Goal: Task Accomplishment & Management: Use online tool/utility

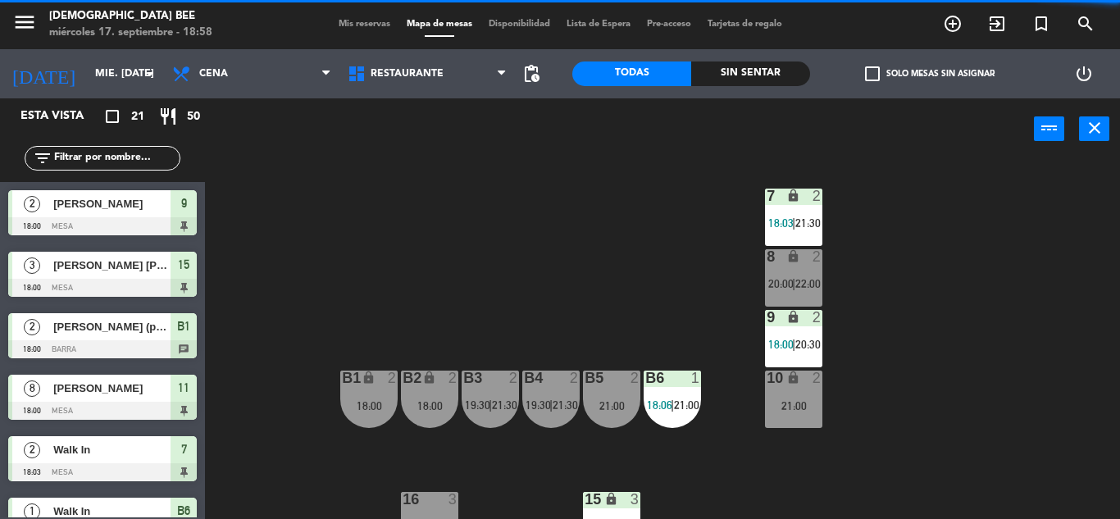
click at [773, 348] on span "18:00" at bounding box center [780, 344] width 25 height 13
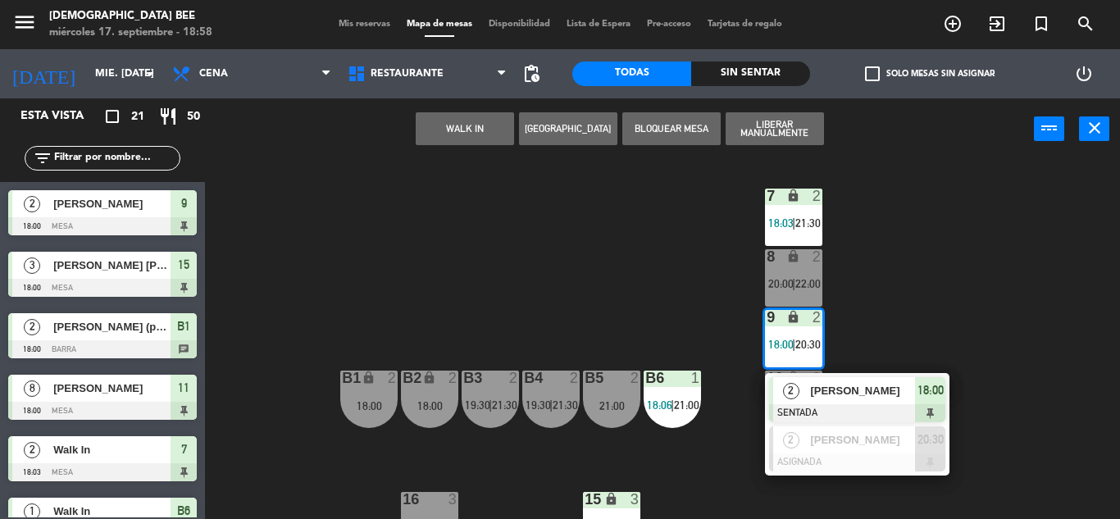
click at [829, 395] on div "2 [PERSON_NAME] SENTADA 18:00" at bounding box center [857, 399] width 209 height 53
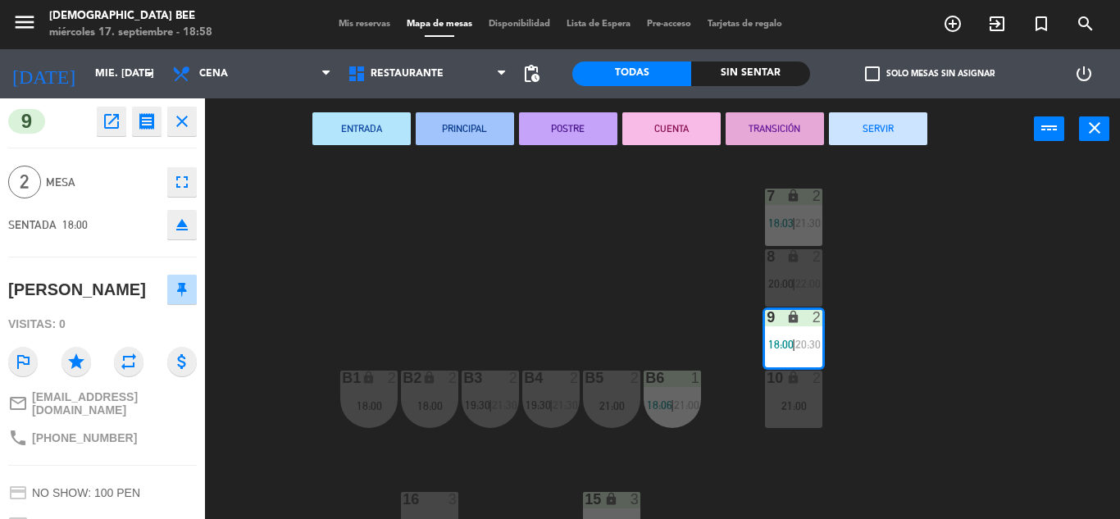
click at [866, 130] on button "SERVIR" at bounding box center [878, 128] width 98 height 33
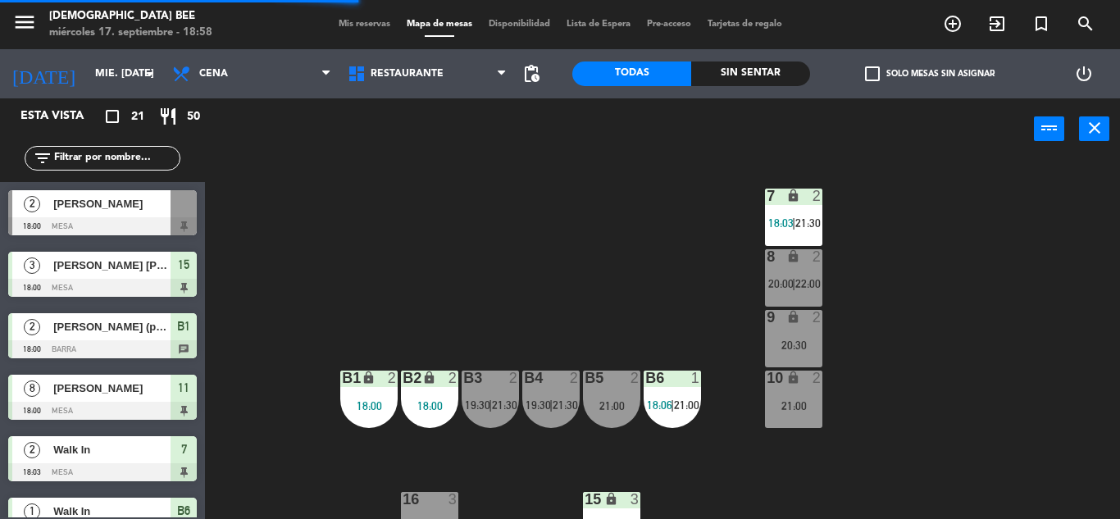
click at [774, 212] on div "7 lock 2 18:03 | 21:30" at bounding box center [793, 217] width 57 height 57
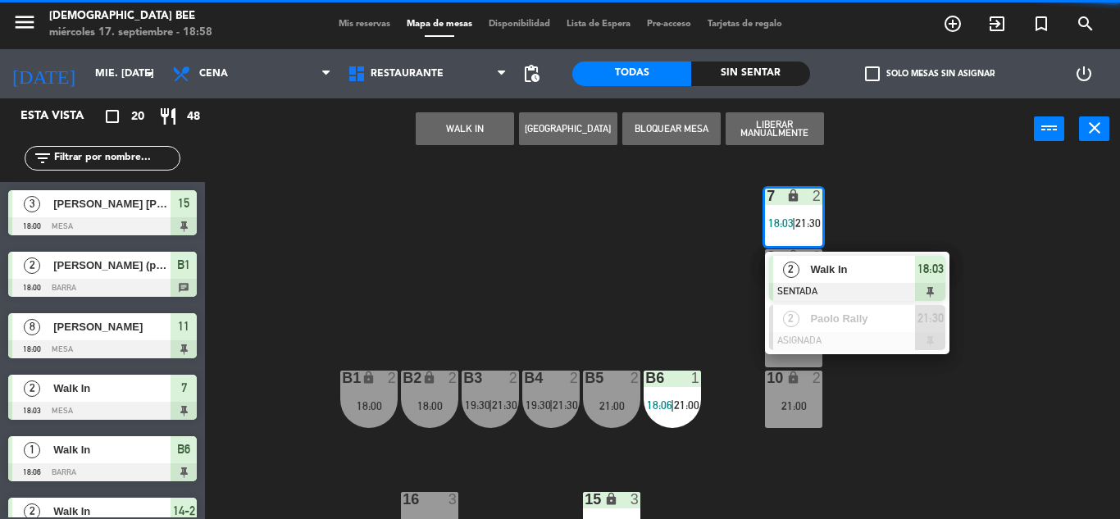
click at [1031, 318] on div "7 lock 2 18:03 | 21:30 2 Walk In SENTADA 18:03 2 Paolo Rally ASIGNADA 21:30 8 l…" at bounding box center [668, 339] width 904 height 359
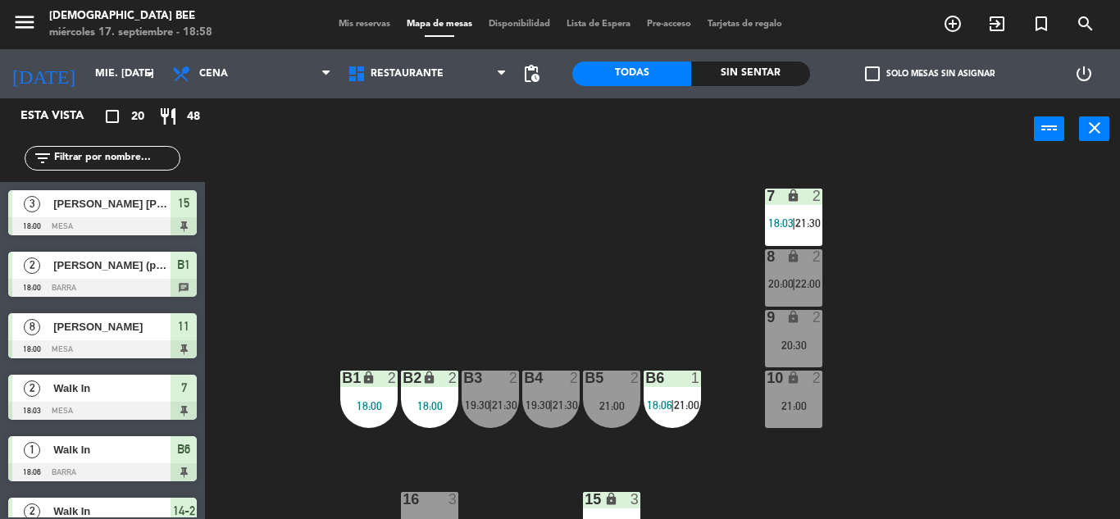
click at [802, 286] on span "22:00" at bounding box center [807, 283] width 25 height 13
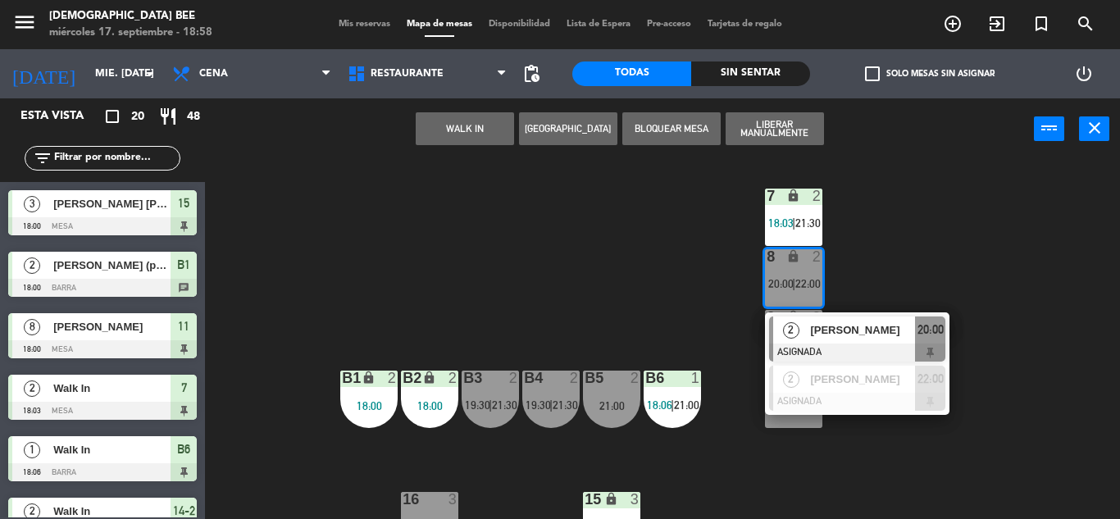
click at [872, 453] on div "7 lock 2 18:03 | 21:30 8 lock 2 20:00 | 22:00 2 [PERSON_NAME] ASIGNADA 20:00 2 …" at bounding box center [668, 339] width 904 height 359
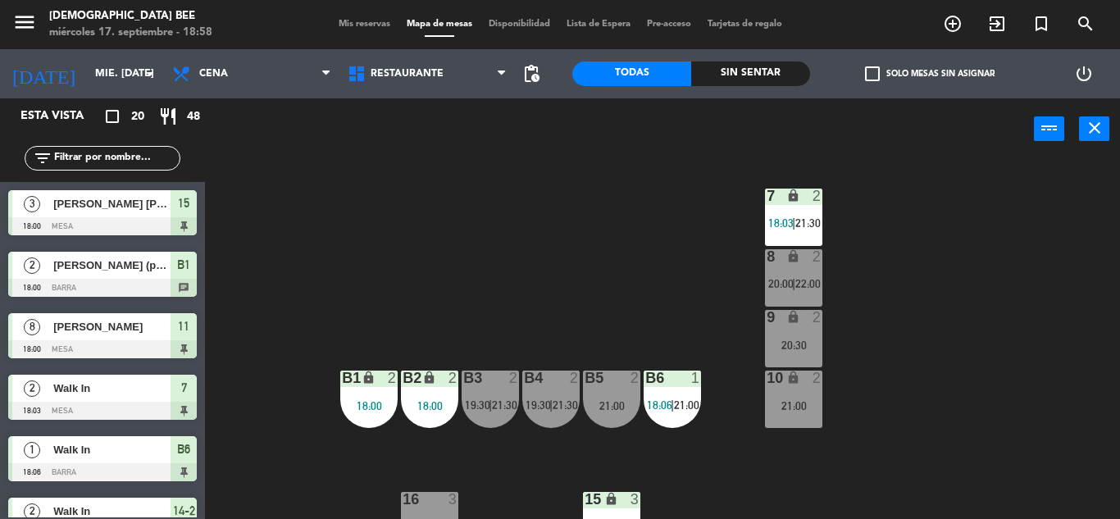
click at [797, 322] on icon "lock" at bounding box center [793, 317] width 14 height 14
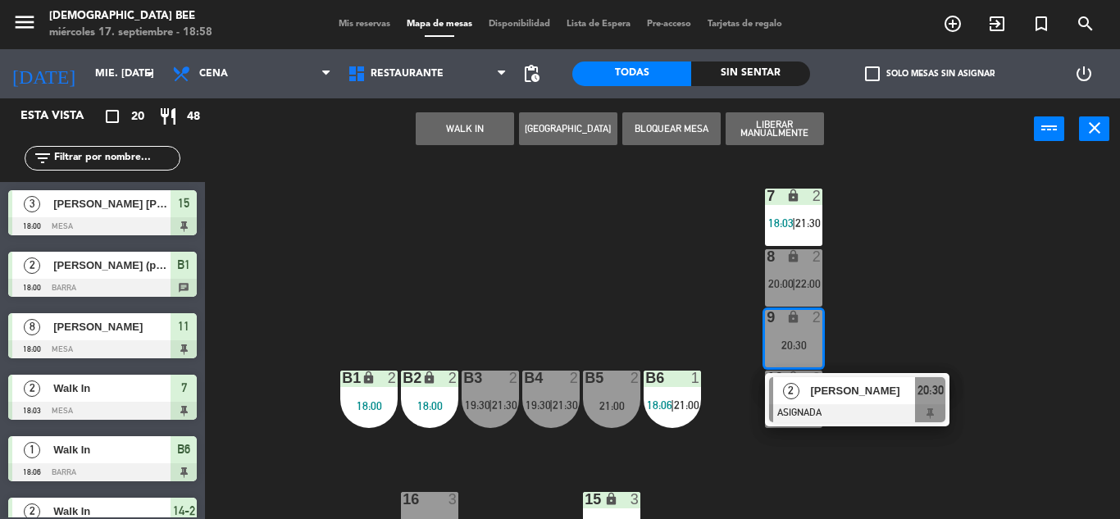
click at [959, 285] on div "7 lock 2 18:03 | 21:30 8 lock 2 20:00 | 22:00 9 lock 2 20:30 2 [PERSON_NAME] AS…" at bounding box center [668, 339] width 904 height 359
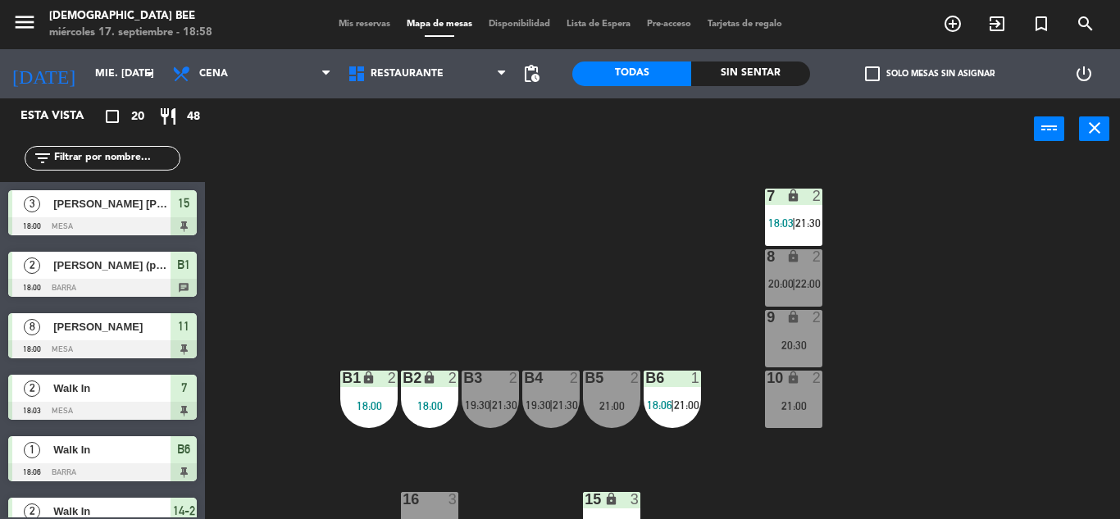
click at [667, 415] on div "B6 1 18:06 | 21:00" at bounding box center [672, 399] width 57 height 57
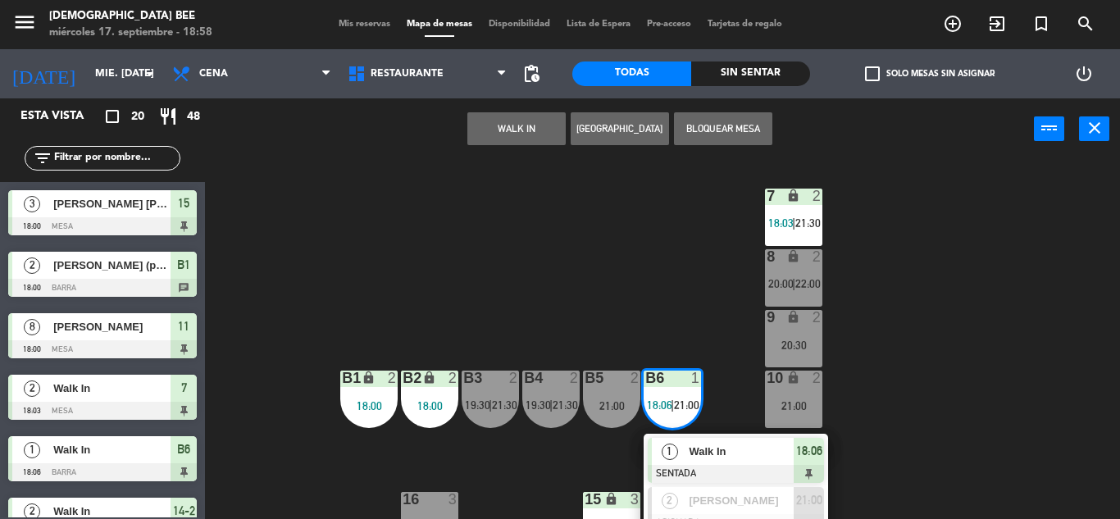
click at [684, 298] on div "7 lock 2 18:03 | 21:30 8 lock 2 20:00 | 22:00 9 lock 2 20:30 B1 lock 2 18:00 B2…" at bounding box center [668, 339] width 904 height 359
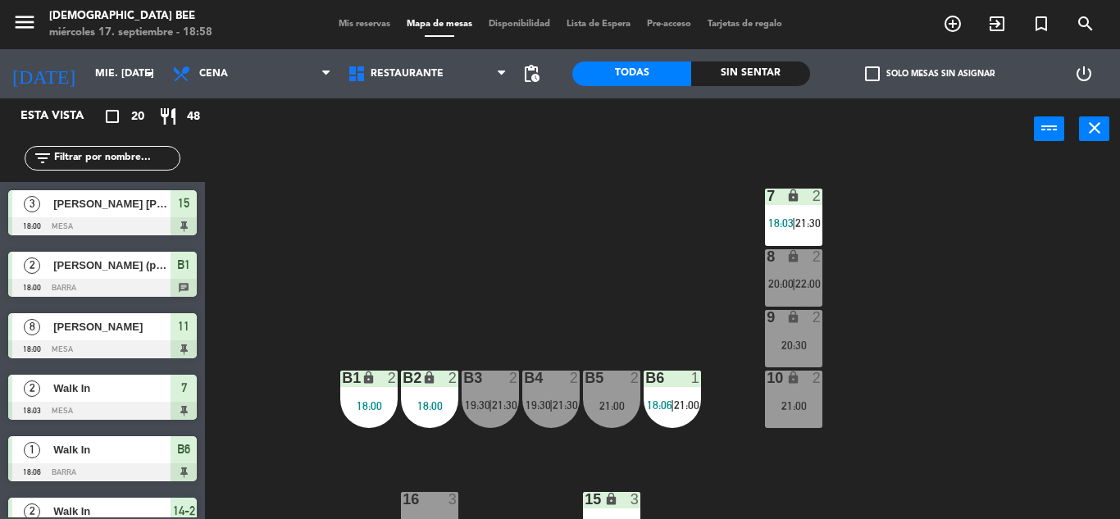
click at [634, 394] on div "B5 2 21:00" at bounding box center [611, 399] width 57 height 57
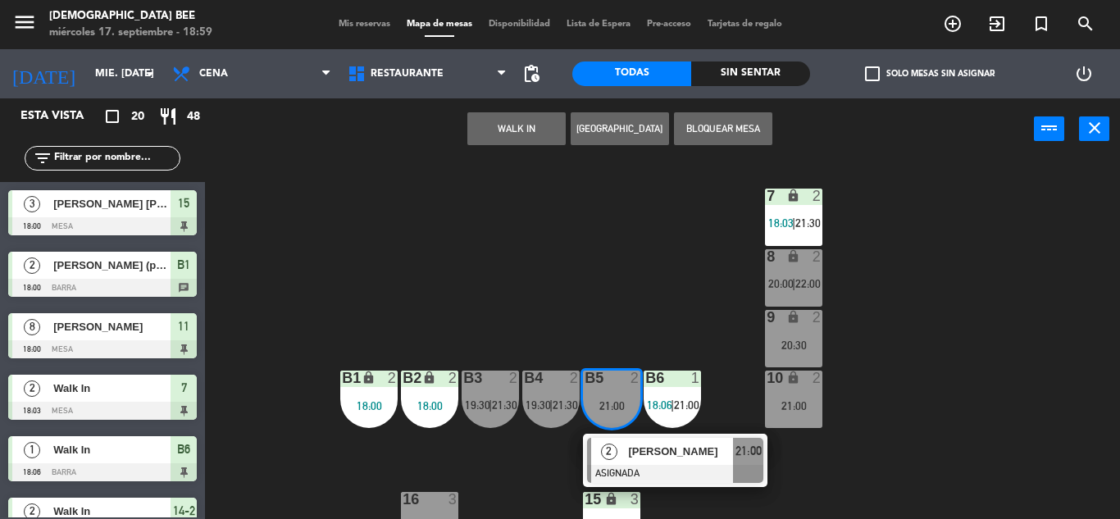
click at [685, 272] on div "7 lock 2 18:03 | 21:30 8 lock 2 20:00 | 22:00 9 lock 2 20:30 B1 lock 2 18:00 B2…" at bounding box center [668, 339] width 904 height 359
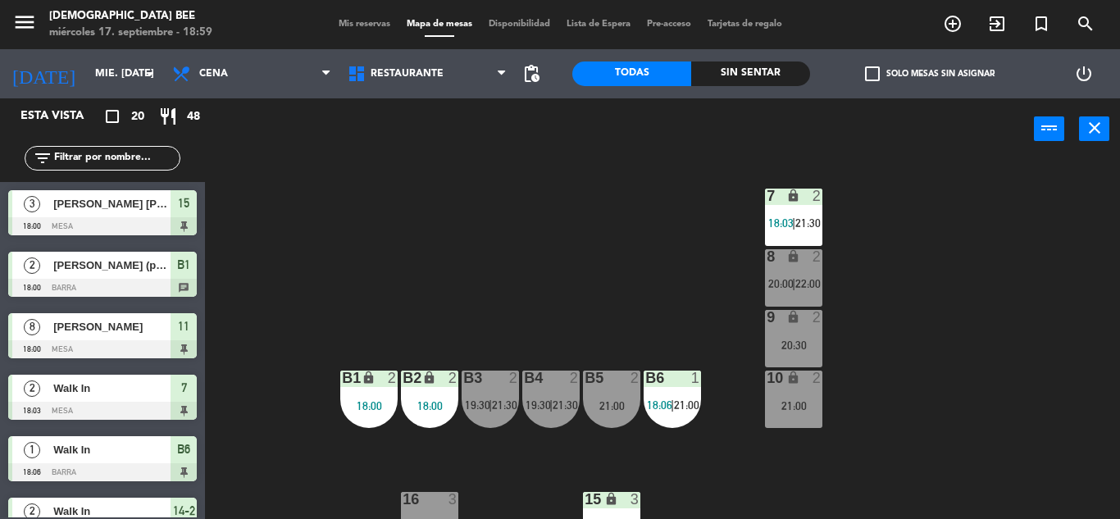
click at [543, 404] on span "19:30" at bounding box center [538, 405] width 25 height 13
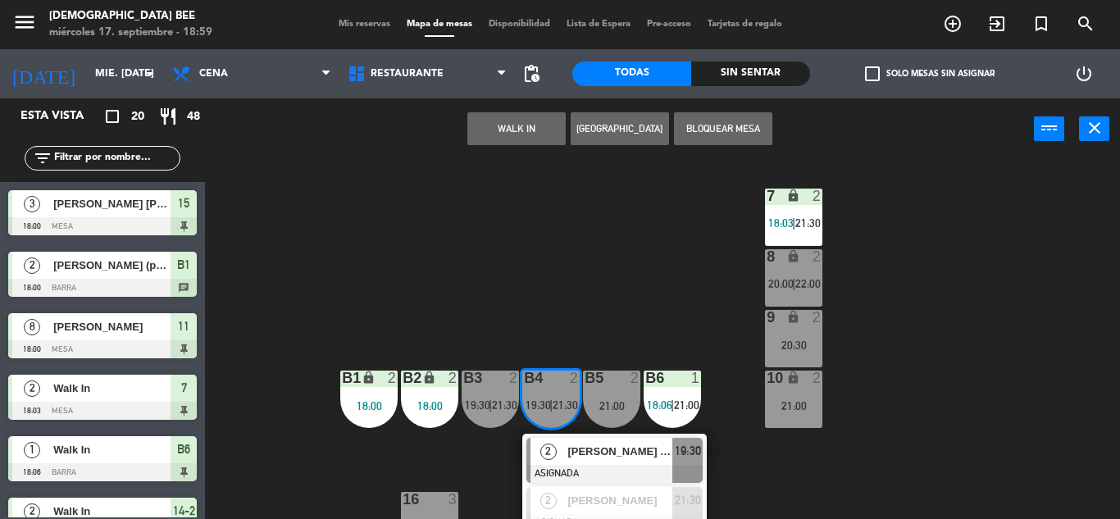
click at [613, 321] on div "7 lock 2 18:03 | 21:30 8 lock 2 20:00 | 22:00 9 lock 2 20:30 B1 lock 2 18:00 B2…" at bounding box center [668, 339] width 904 height 359
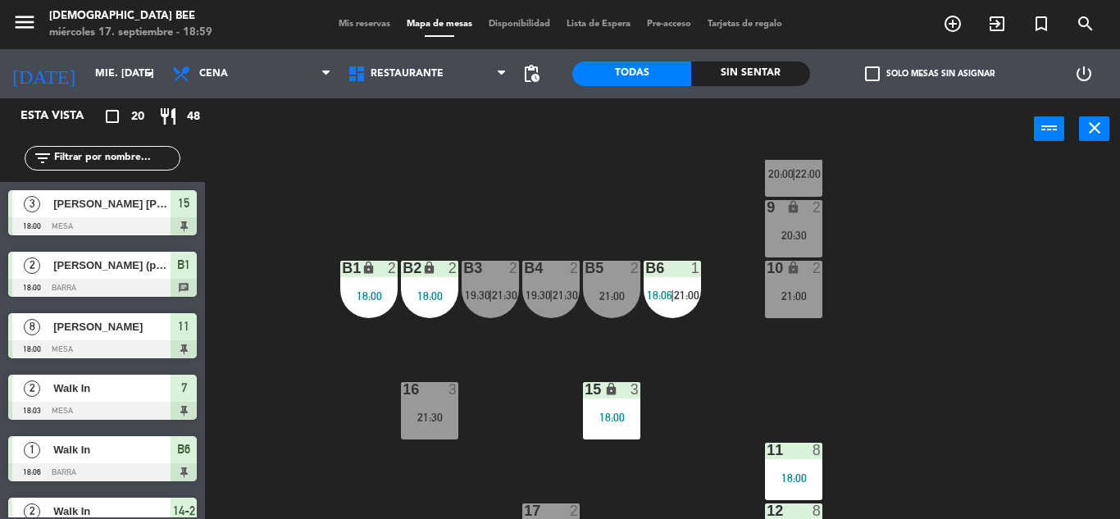
scroll to position [212, 0]
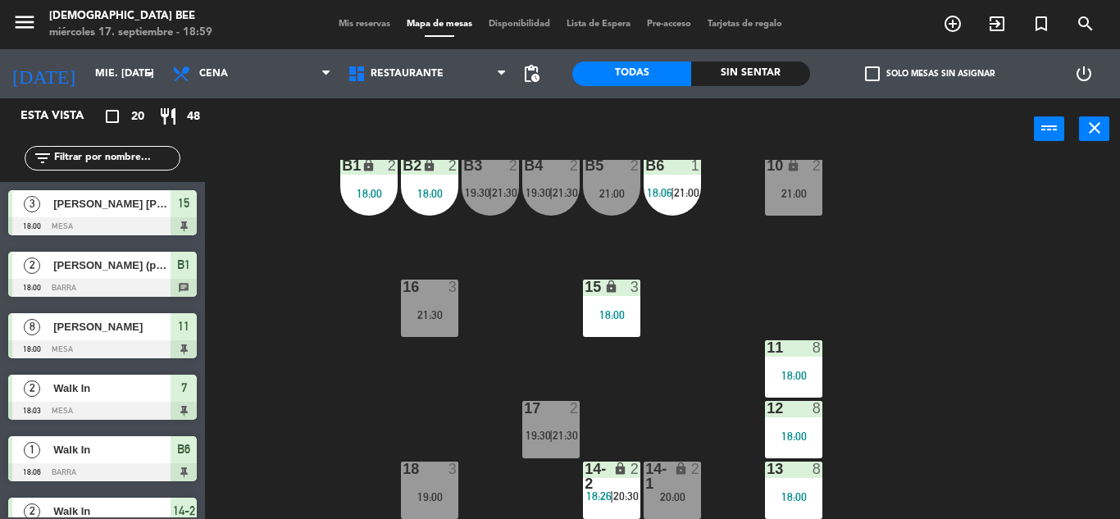
click at [633, 314] on div "18:00" at bounding box center [611, 314] width 57 height 11
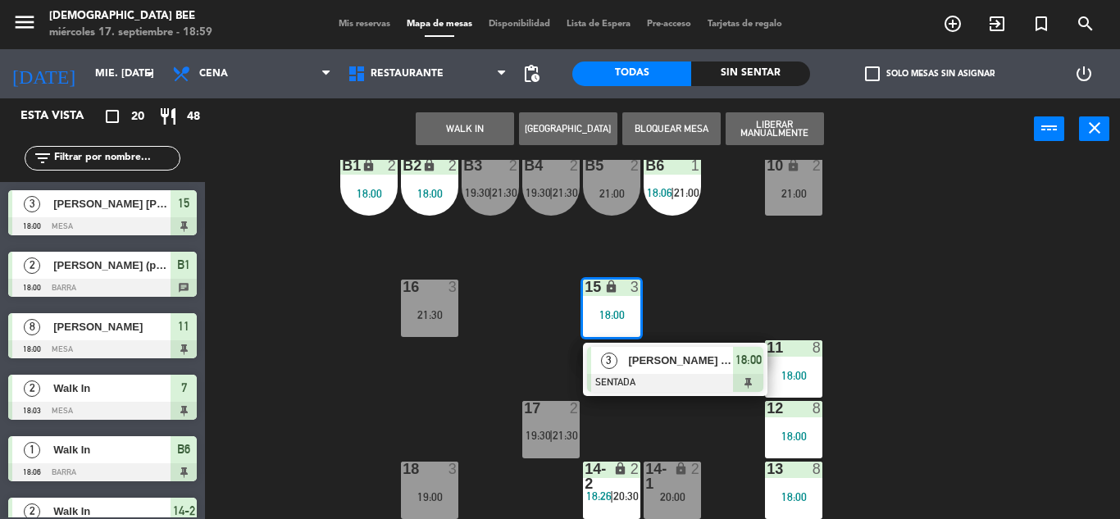
click at [500, 362] on div "7 lock 2 18:03 | 21:30 8 lock 2 20:00 | 22:00 9 lock 2 20:30 B1 lock 2 18:00 B2…" at bounding box center [668, 339] width 904 height 359
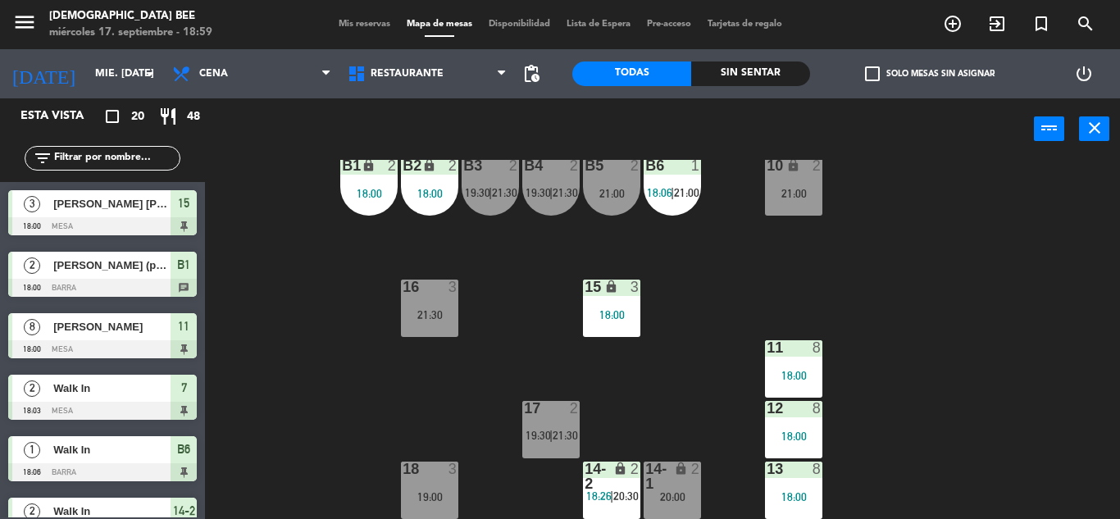
click at [617, 317] on div "18:00" at bounding box center [611, 314] width 57 height 11
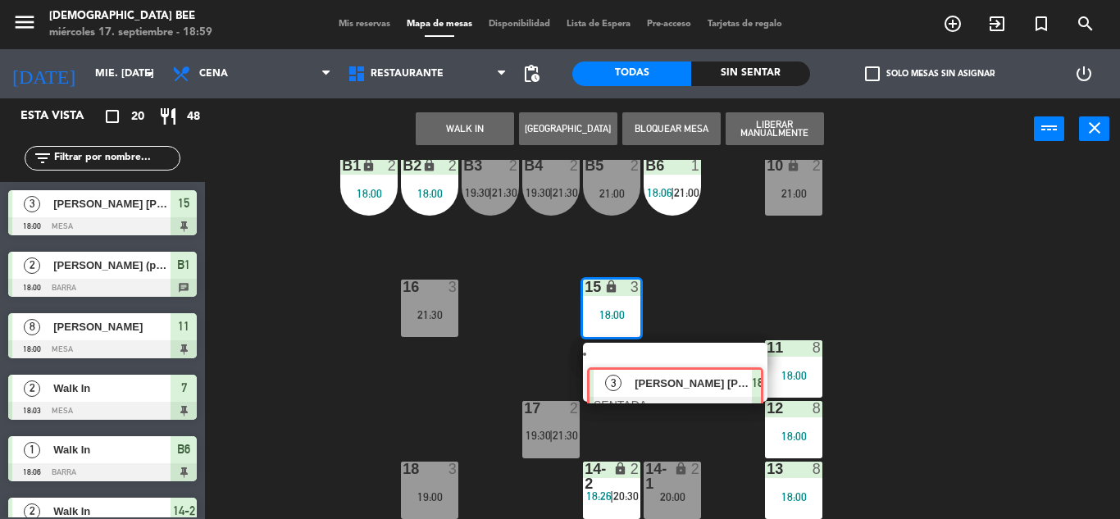
click at [668, 392] on div "3 [PERSON_NAME] [PERSON_NAME] SENTADA 18:00" at bounding box center [675, 372] width 209 height 59
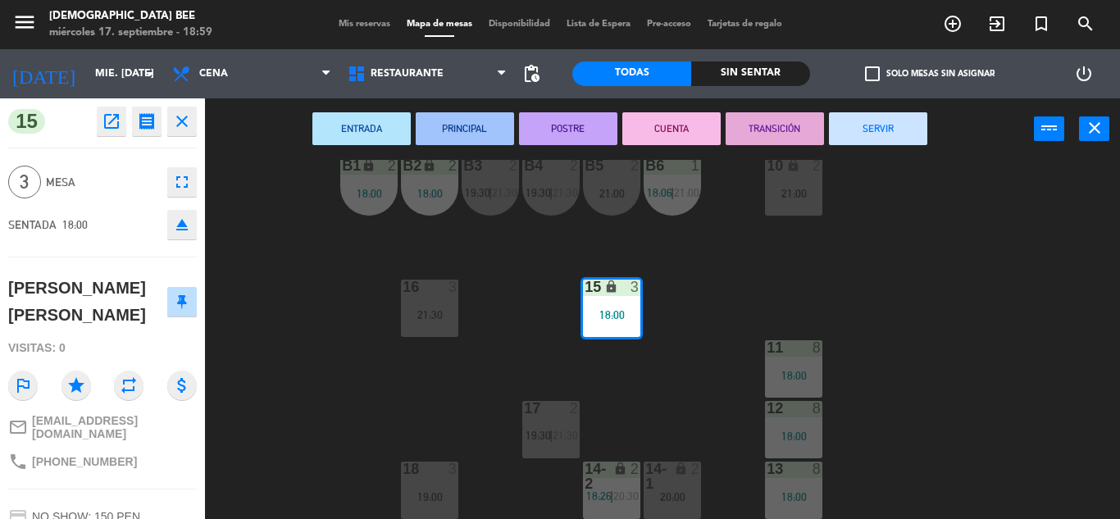
click at [905, 136] on button "SERVIR" at bounding box center [878, 128] width 98 height 33
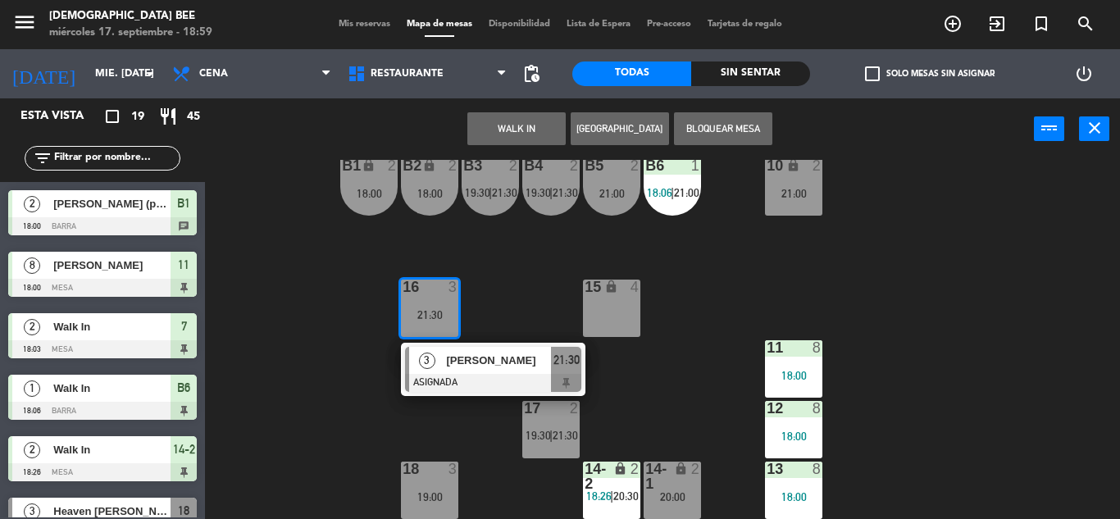
click at [813, 280] on div "7 lock 2 18:03 | 21:30 8 lock 2 20:00 | 22:00 9 lock 2 20:30 B1 lock 2 18:00 B2…" at bounding box center [668, 339] width 904 height 359
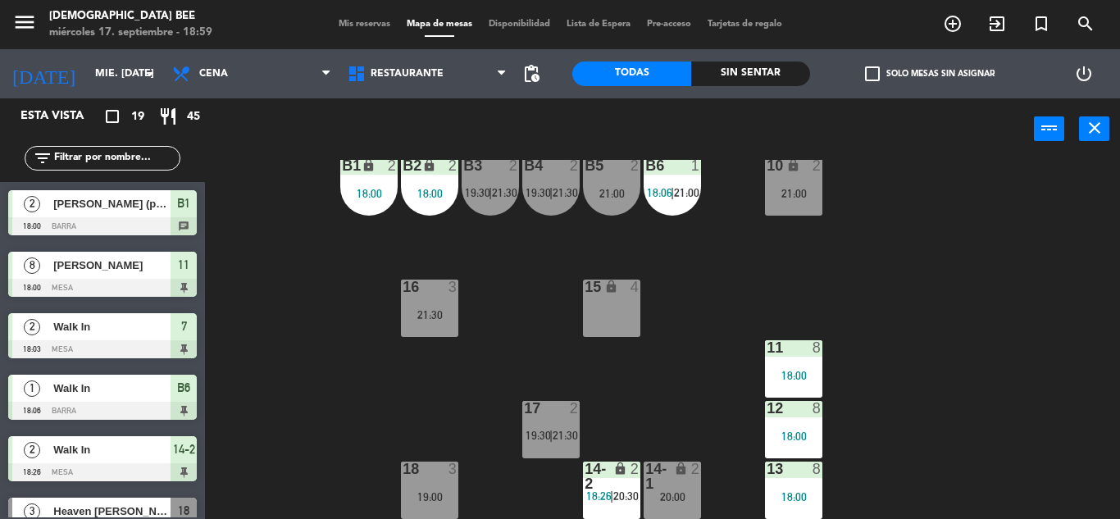
click at [806, 392] on div "11 8 18:00" at bounding box center [793, 368] width 57 height 57
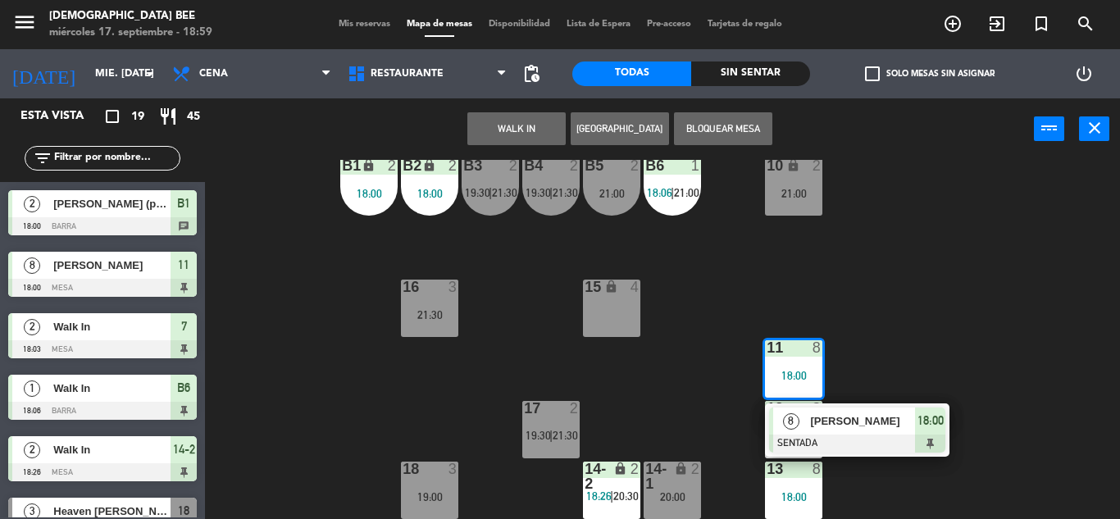
click at [958, 301] on div "7 lock 2 18:03 | 21:30 8 lock 2 20:00 | 22:00 9 lock 2 20:30 B1 lock 2 18:00 B2…" at bounding box center [668, 339] width 904 height 359
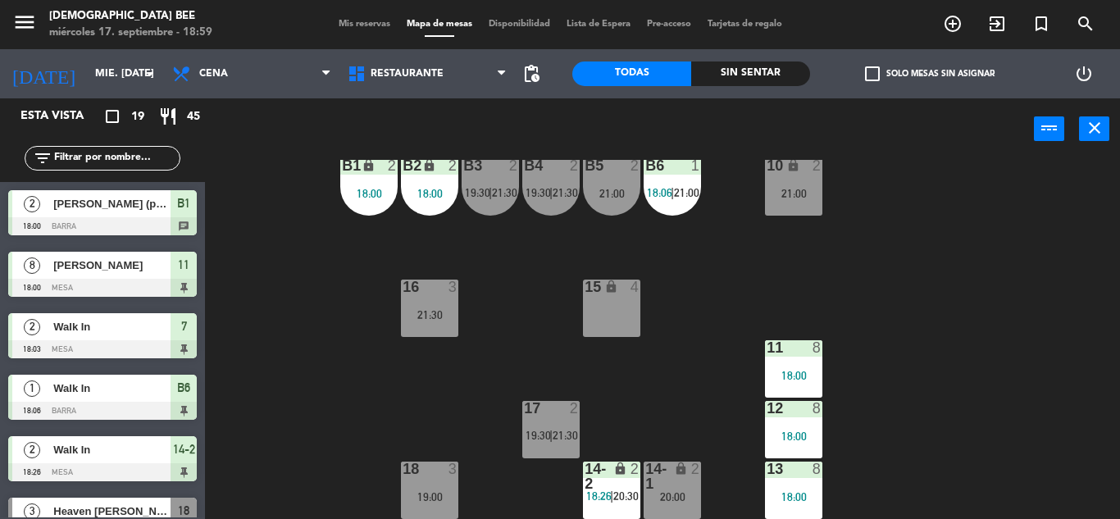
click at [635, 482] on div "2" at bounding box center [639, 477] width 27 height 30
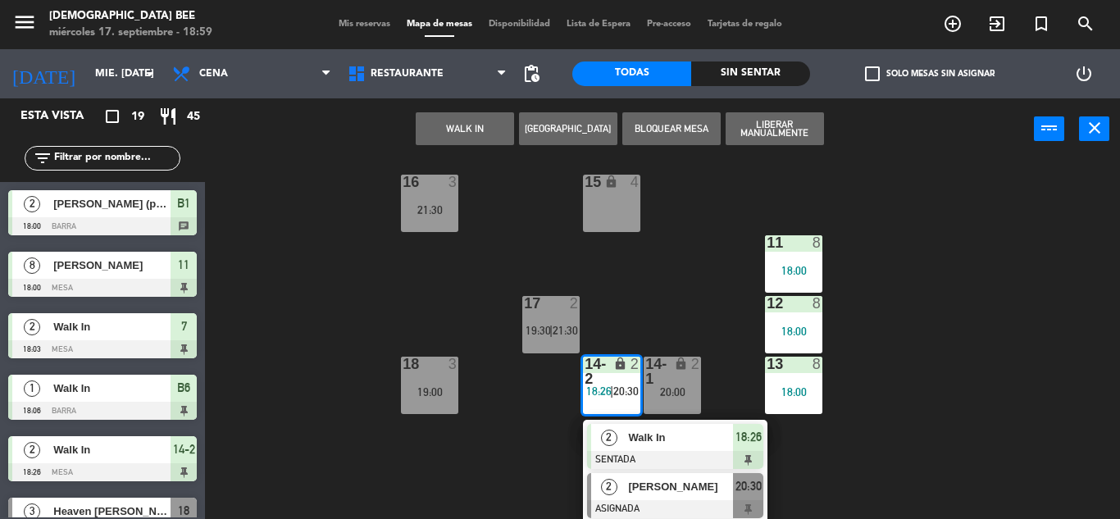
scroll to position [321, 0]
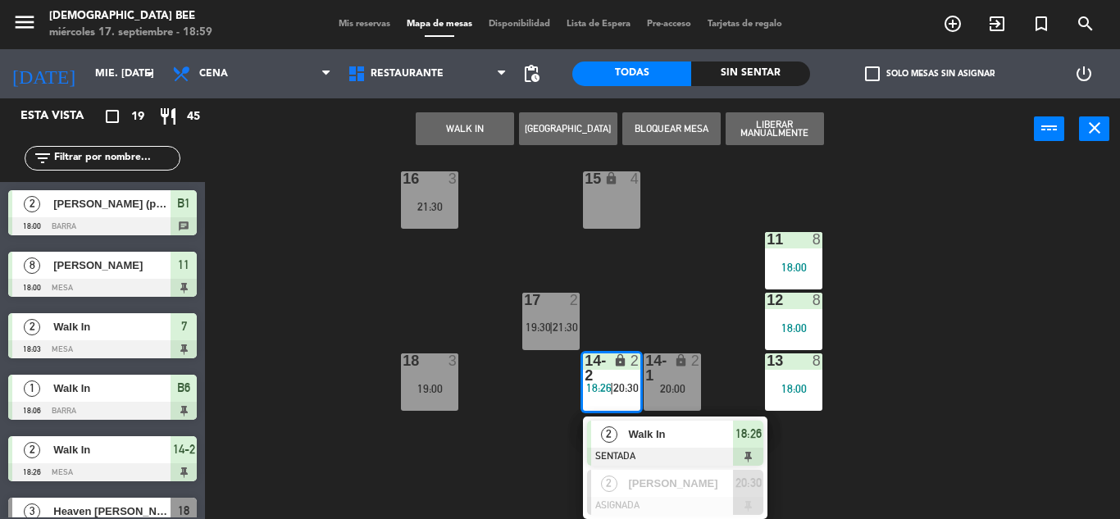
click at [869, 450] on div "7 lock 2 18:03 | 21:30 8 lock 2 20:00 | 22:00 9 lock 2 20:30 B1 lock 2 18:00 B2…" at bounding box center [668, 339] width 904 height 359
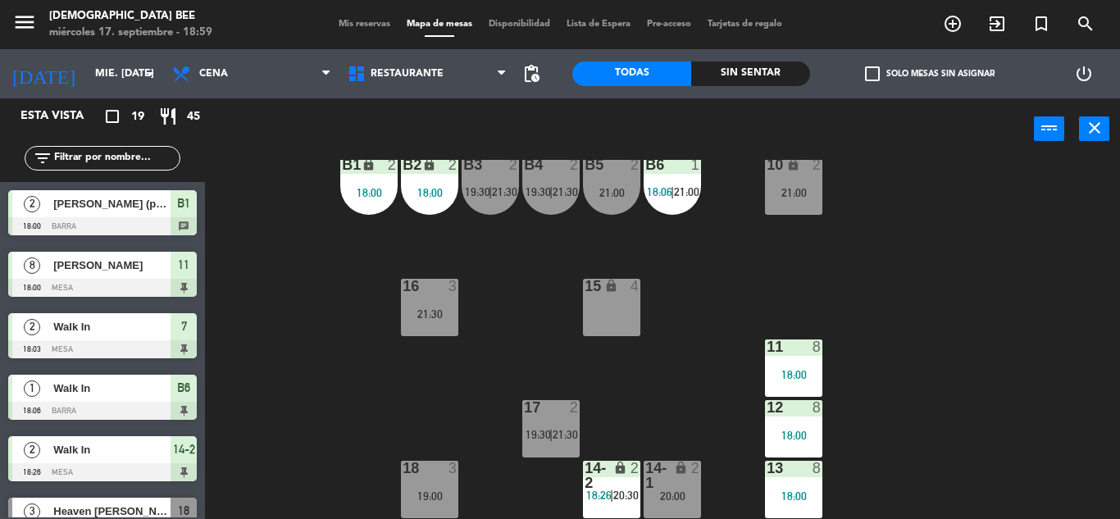
click at [549, 427] on div "17 2 19:30 | 21:30" at bounding box center [550, 428] width 57 height 57
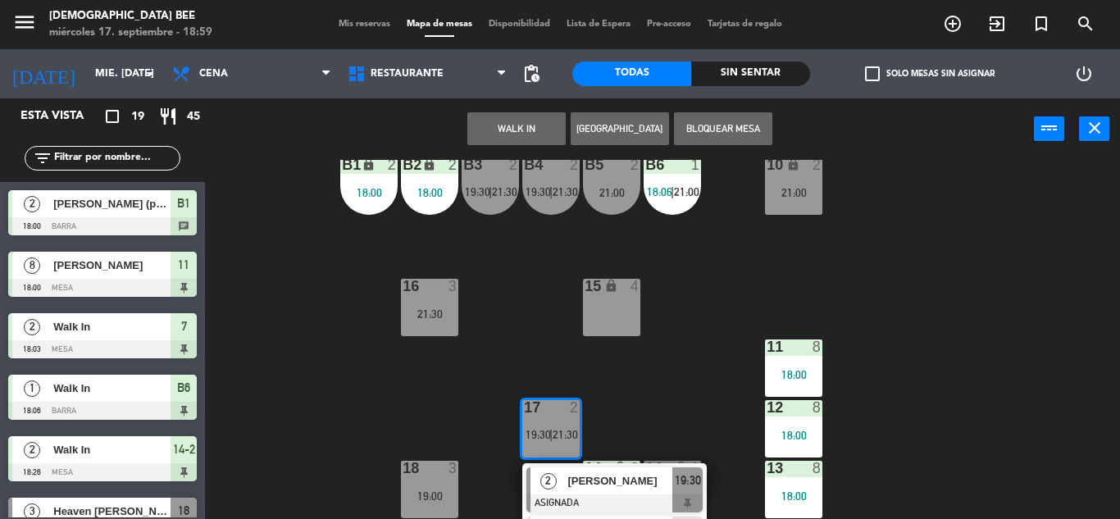
scroll to position [261, 0]
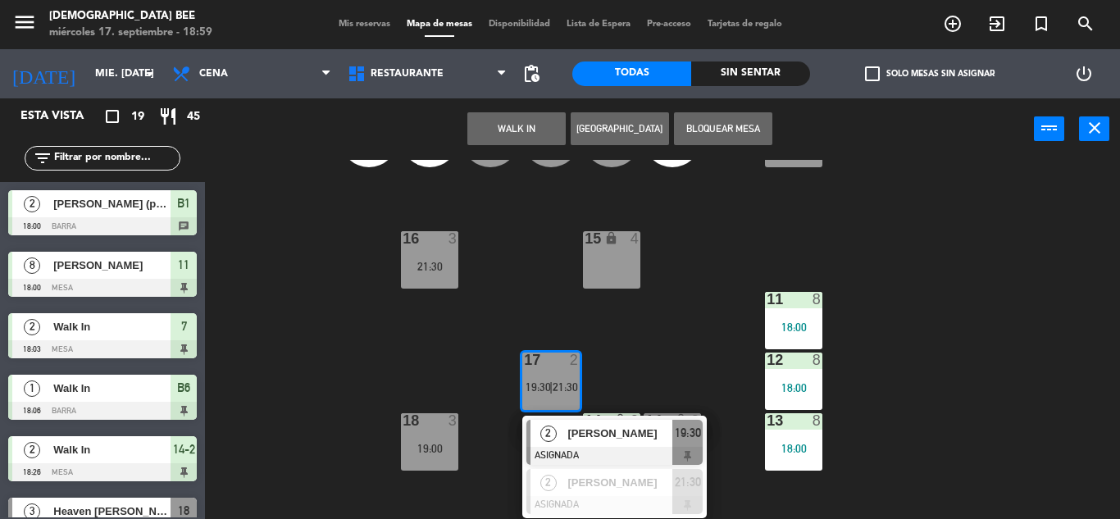
click at [426, 352] on div "7 lock 2 18:03 | 21:30 8 lock 2 20:00 | 22:00 9 lock 2 20:30 B1 lock 2 18:00 B2…" at bounding box center [668, 339] width 904 height 359
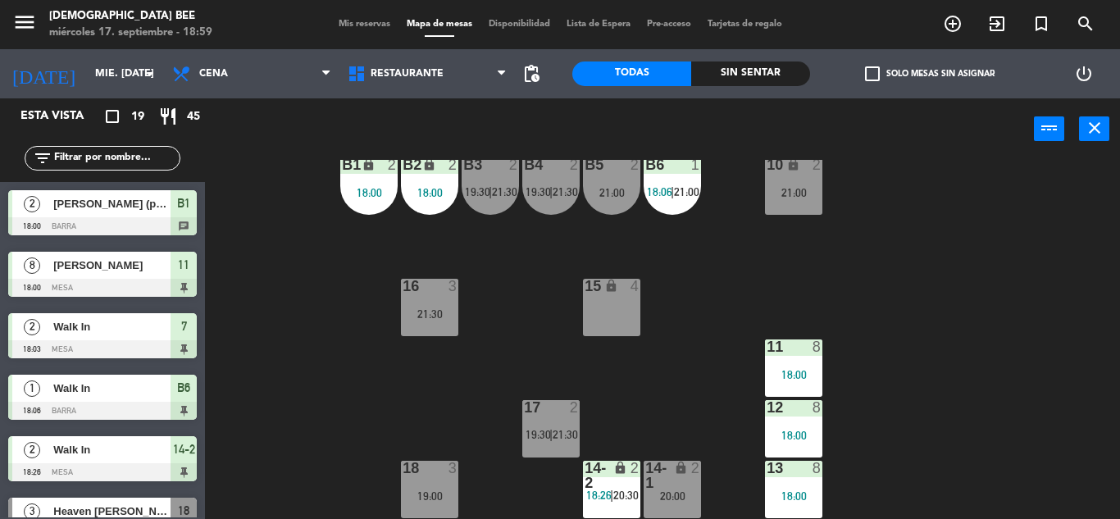
click at [302, 362] on div "7 lock 2 18:03 | 21:30 8 lock 2 20:00 | 22:00 9 lock 2 20:30 B1 lock 2 18:00 B2…" at bounding box center [668, 339] width 904 height 359
click at [427, 481] on div "18 3 19:00" at bounding box center [429, 489] width 57 height 57
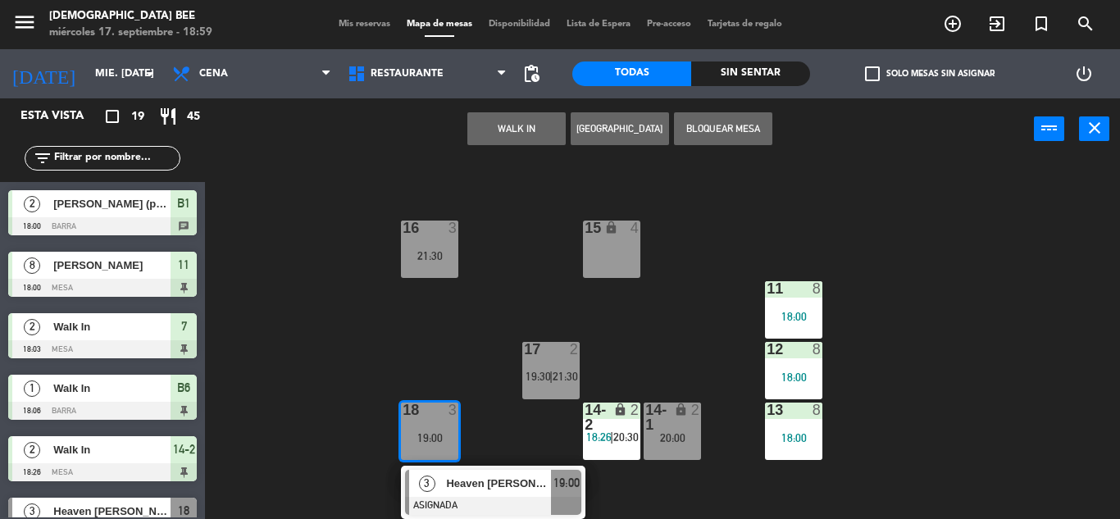
click at [914, 379] on div "7 lock 2 18:03 | 21:30 8 lock 2 20:00 | 22:00 9 lock 2 20:30 B1 lock 2 18:00 B2…" at bounding box center [668, 339] width 904 height 359
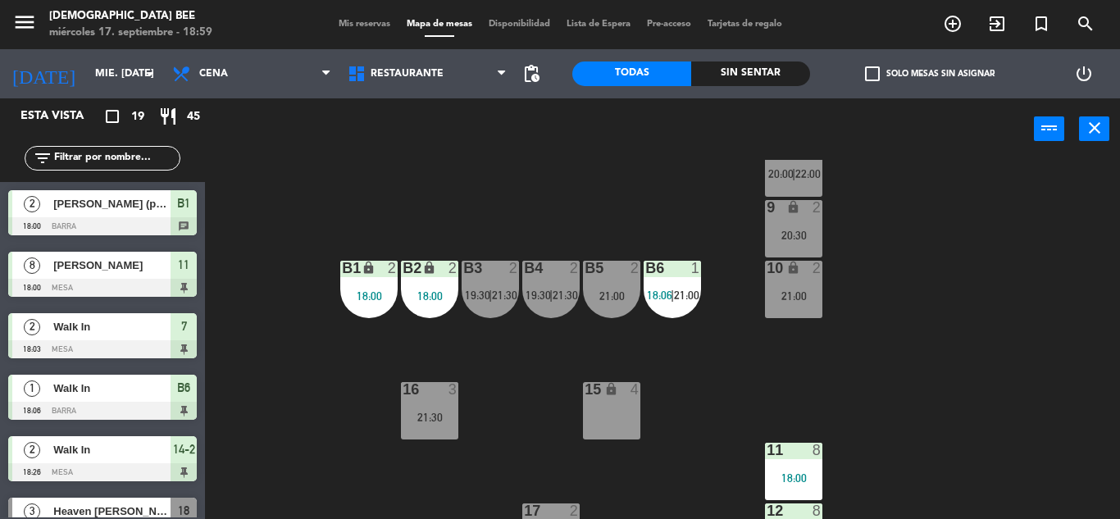
scroll to position [0, 0]
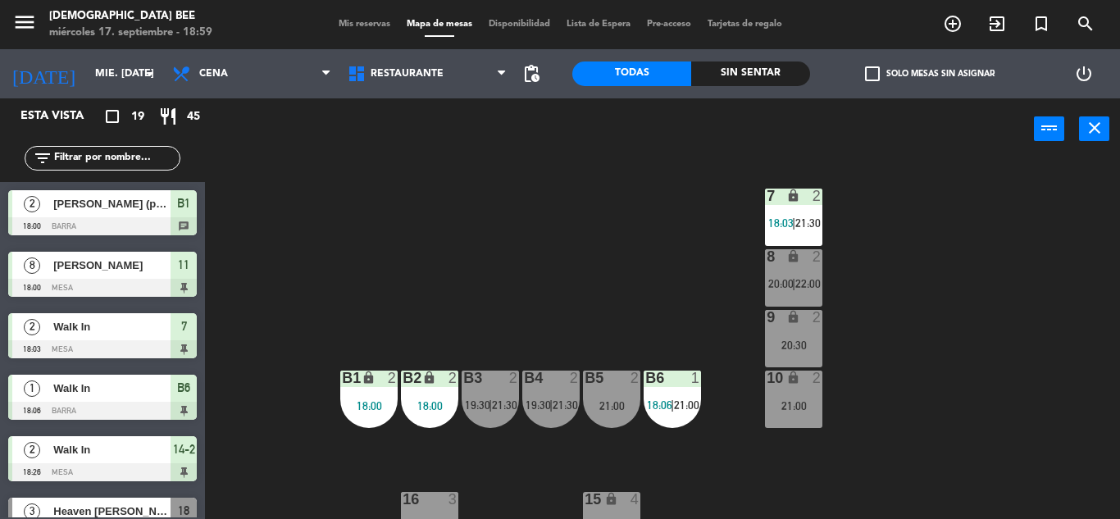
click at [430, 388] on div "B2 lock 2 18:00" at bounding box center [429, 399] width 57 height 57
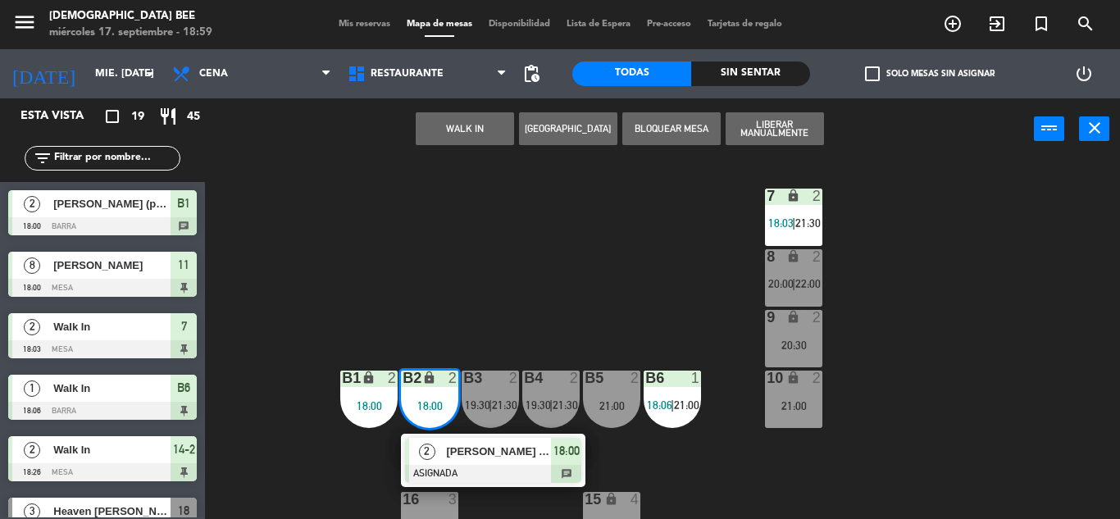
drag, startPoint x: 544, startPoint y: 311, endPoint x: 535, endPoint y: 296, distance: 17.3
click at [543, 310] on div "7 lock 2 18:03 | 21:30 8 lock 2 20:00 | 22:00 9 lock 2 20:30 B1 lock 2 18:00 B2…" at bounding box center [668, 339] width 904 height 359
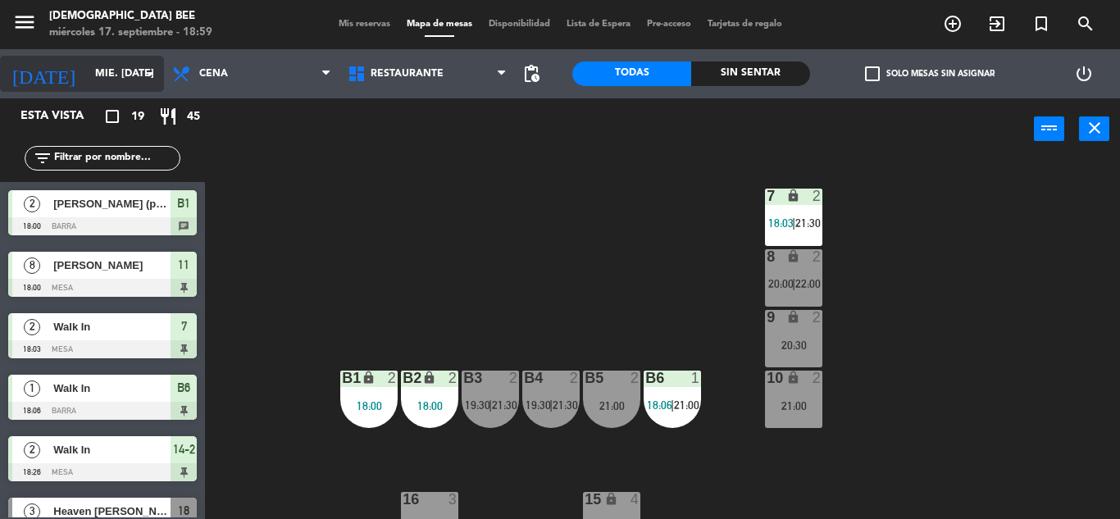
click at [129, 71] on input "mié. [DATE]" at bounding box center [156, 74] width 139 height 28
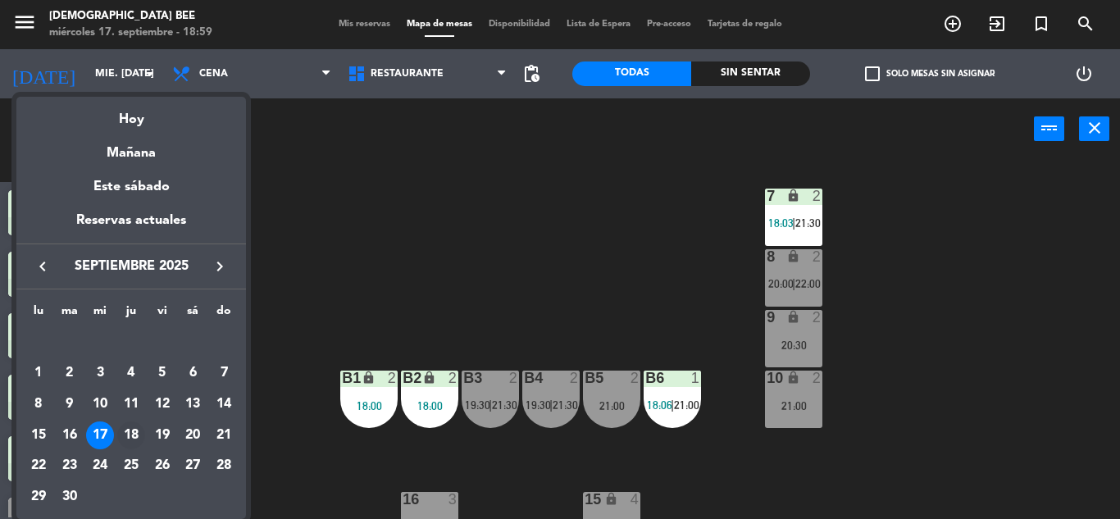
click at [127, 436] on div "18" at bounding box center [131, 435] width 28 height 28
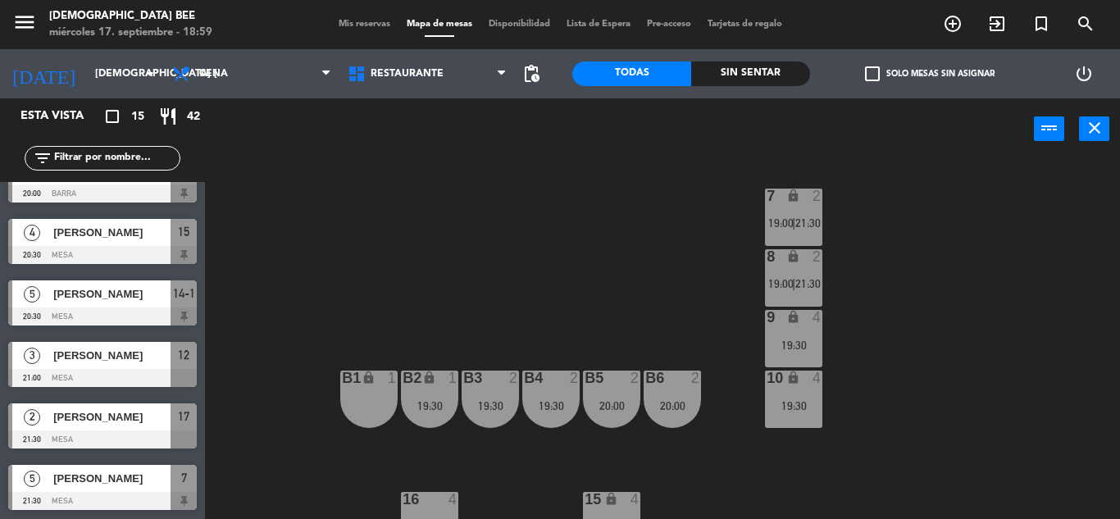
scroll to position [587, 0]
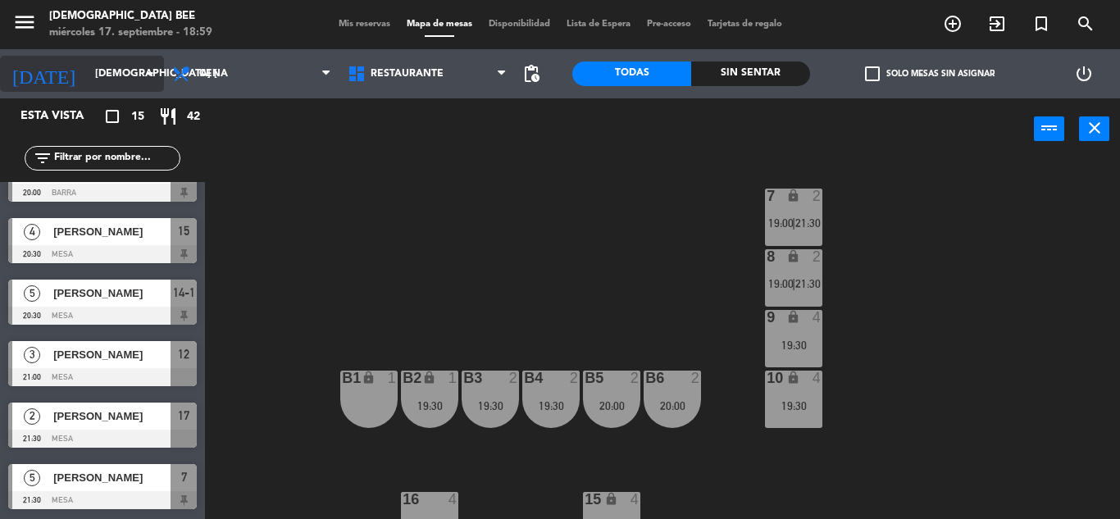
click at [120, 75] on input "[DEMOGRAPHIC_DATA] [DATE]" at bounding box center [156, 74] width 139 height 28
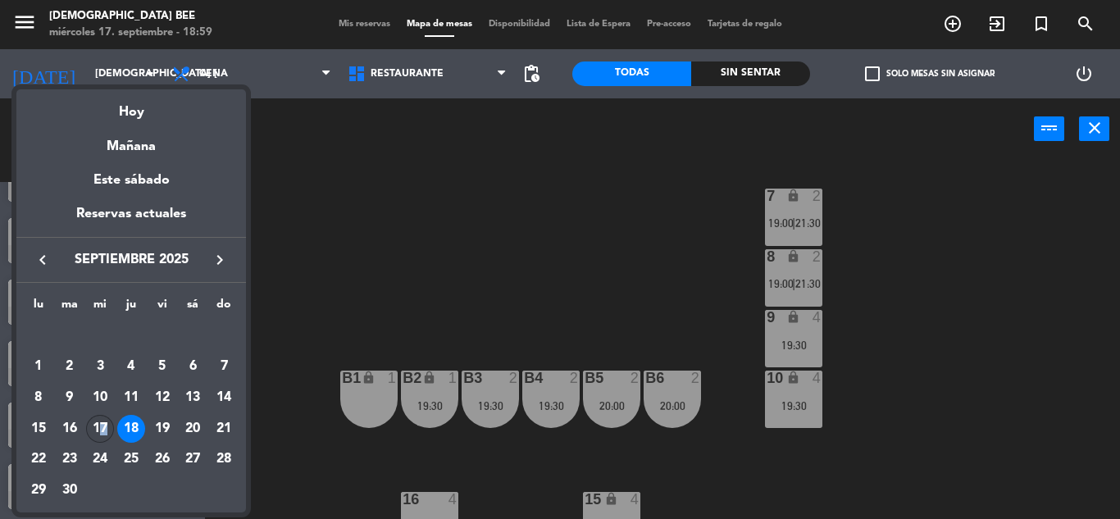
click at [103, 421] on div "17" at bounding box center [100, 429] width 28 height 28
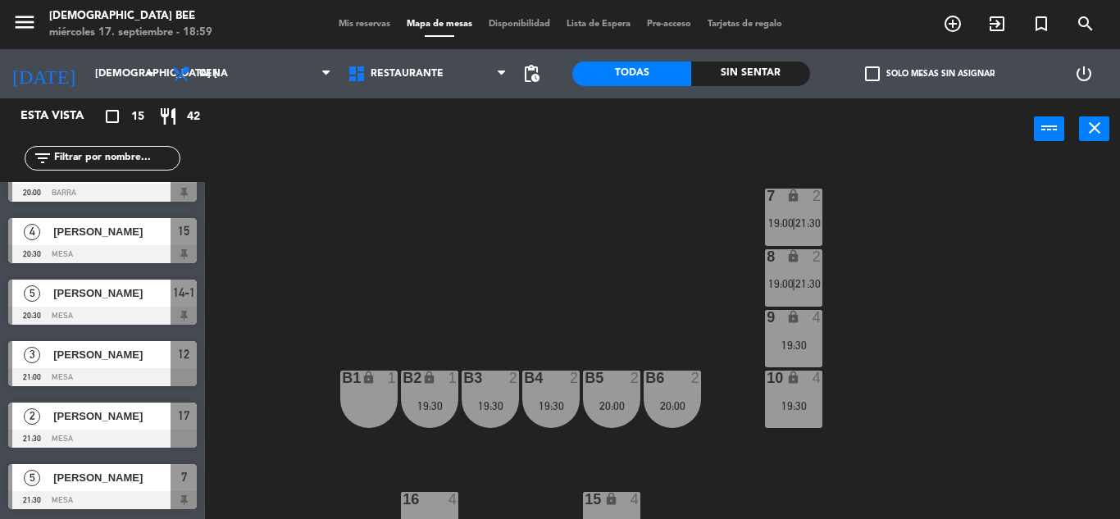
type input "mié. [DATE]"
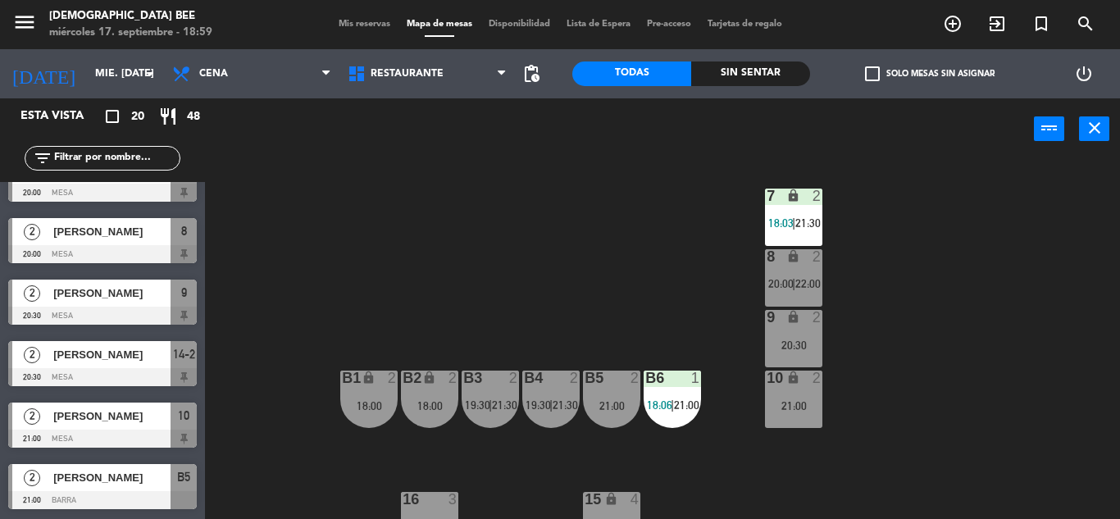
click at [379, 268] on div "7 lock 2 18:03 | 21:30 8 lock 2 20:00 | 22:00 9 lock 2 20:30 B1 lock 2 18:00 B2…" at bounding box center [668, 339] width 904 height 359
